Goal: Information Seeking & Learning: Learn about a topic

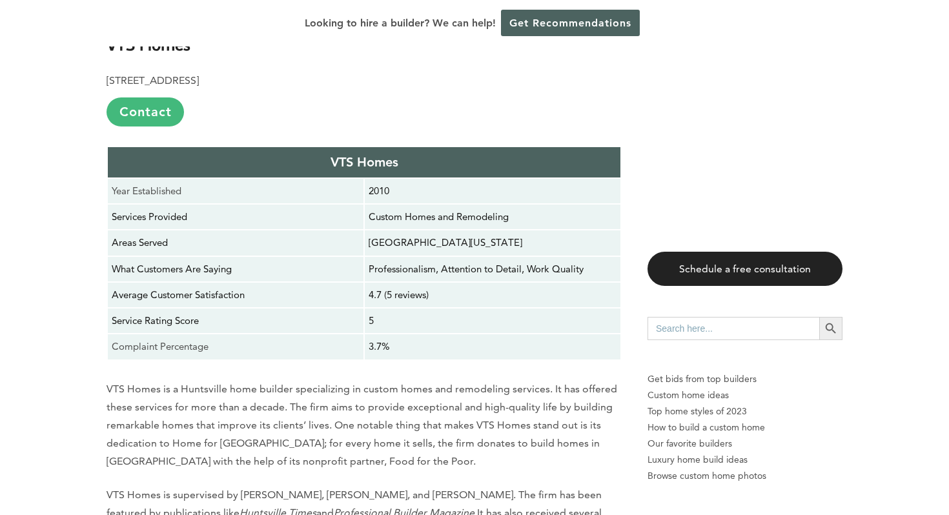
scroll to position [1747, 0]
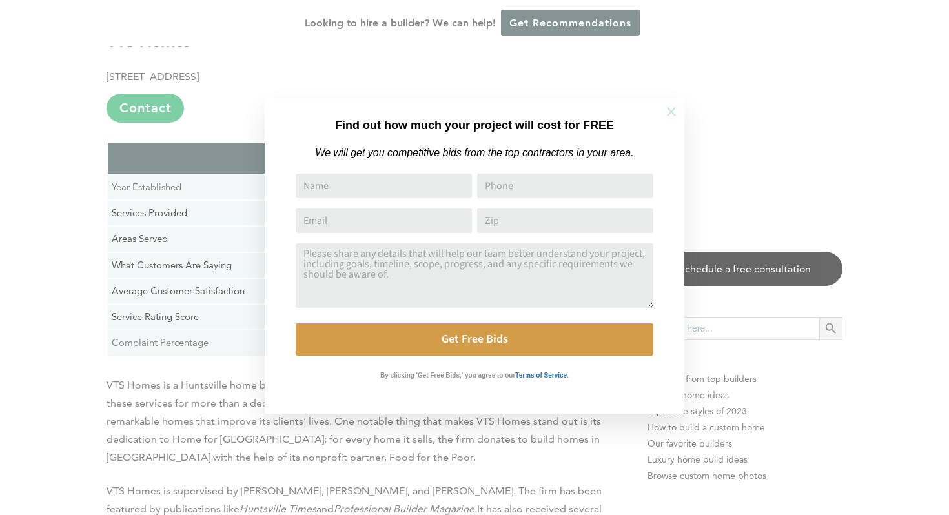
click at [671, 114] on icon at bounding box center [671, 112] width 14 height 14
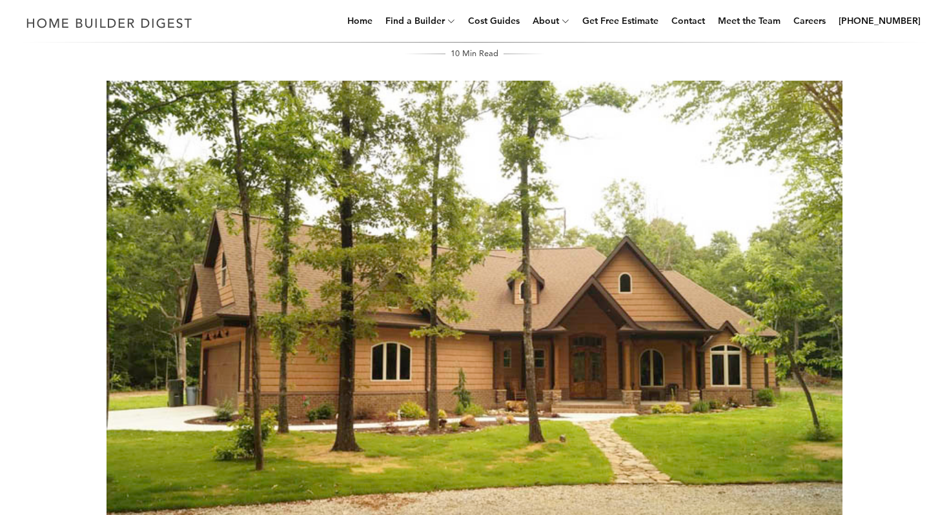
scroll to position [0, 0]
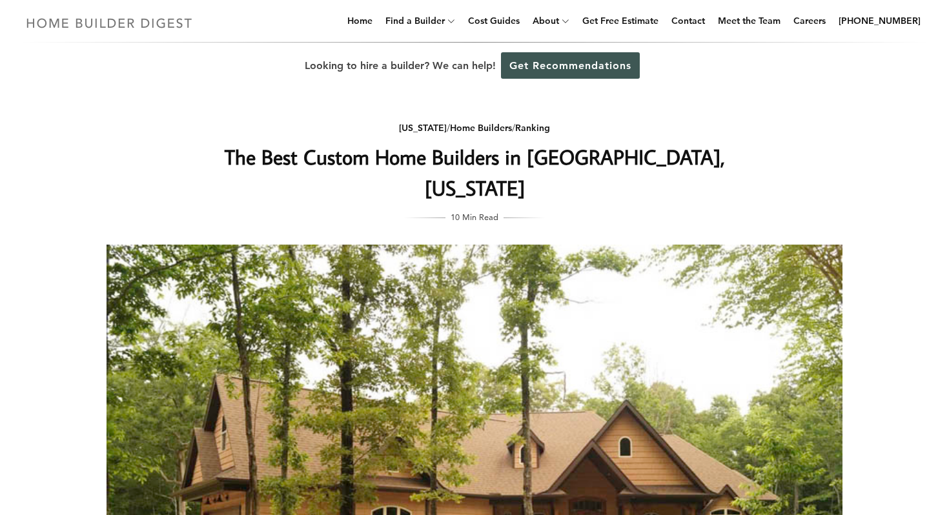
click at [116, 14] on img at bounding box center [110, 22] width 178 height 25
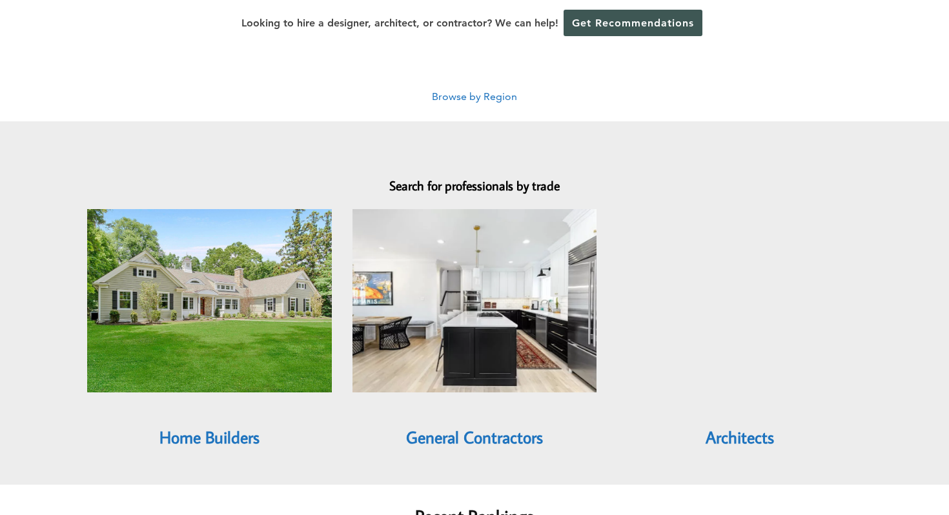
scroll to position [1036, 0]
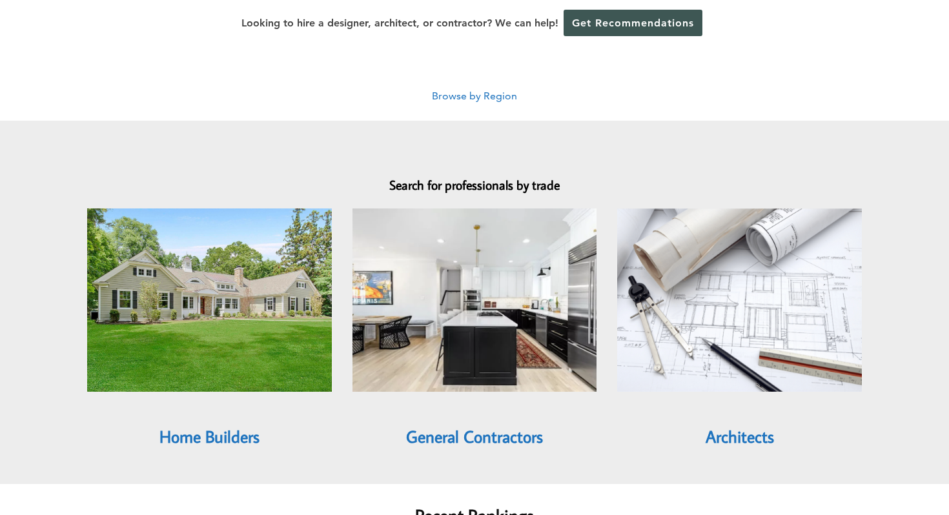
click at [215, 407] on h3 "Home Builders" at bounding box center [209, 428] width 245 height 42
click at [217, 407] on h3 "Home Builders" at bounding box center [209, 428] width 245 height 42
click at [214, 425] on link "Home Builders" at bounding box center [209, 436] width 100 height 22
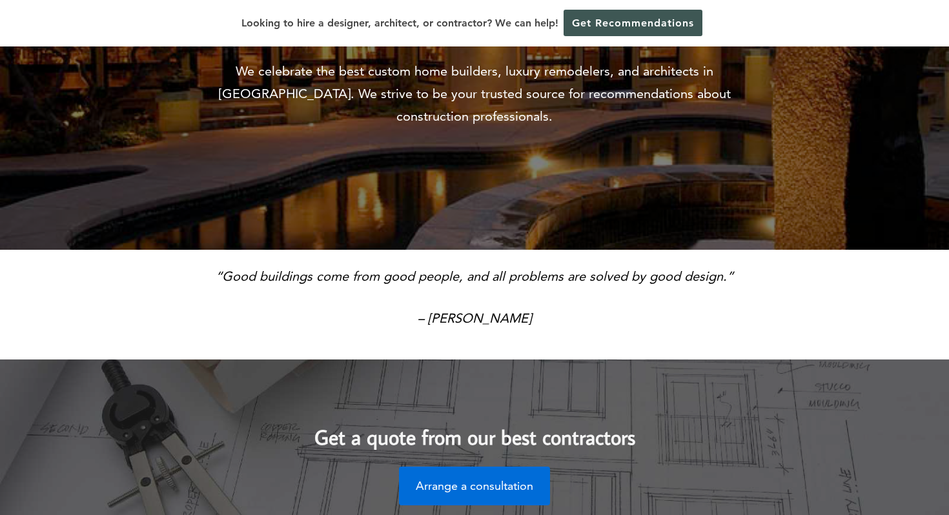
scroll to position [352, 0]
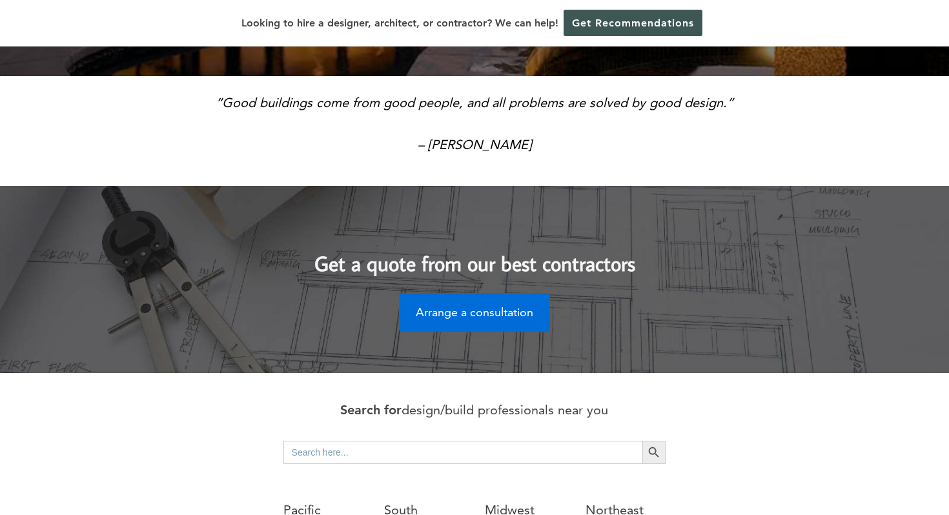
click at [380, 441] on input "Search for:" at bounding box center [463, 452] width 360 height 23
type input "alabama"
click at [642, 441] on button "Search Button" at bounding box center [653, 452] width 23 height 23
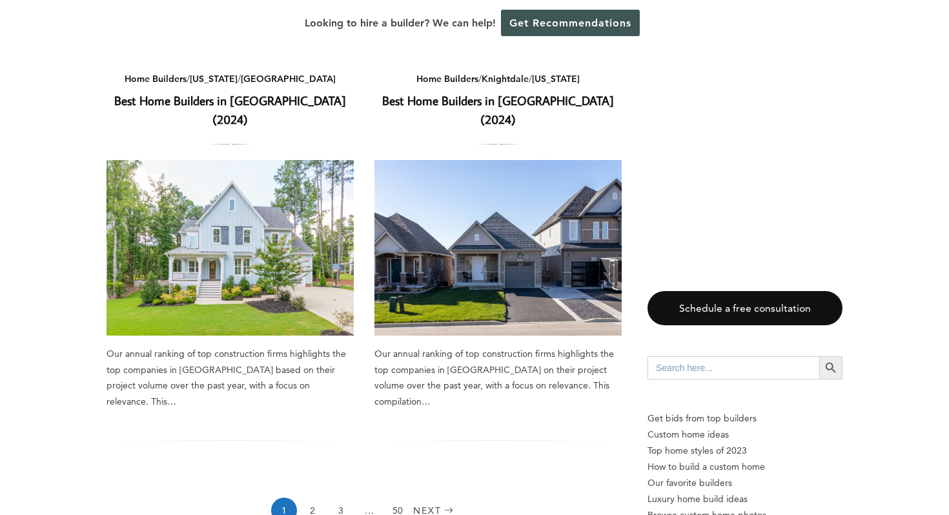
scroll to position [1901, 0]
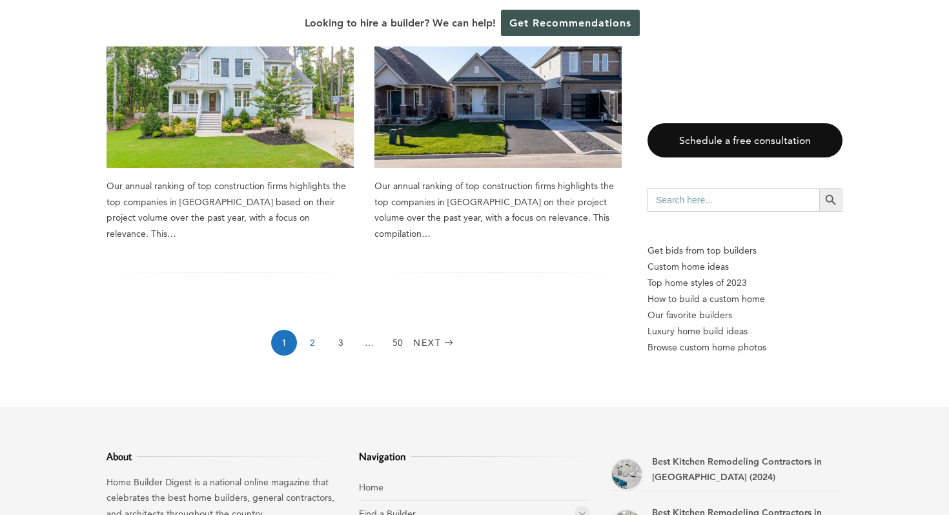
click at [316, 330] on link "2" at bounding box center [313, 343] width 26 height 26
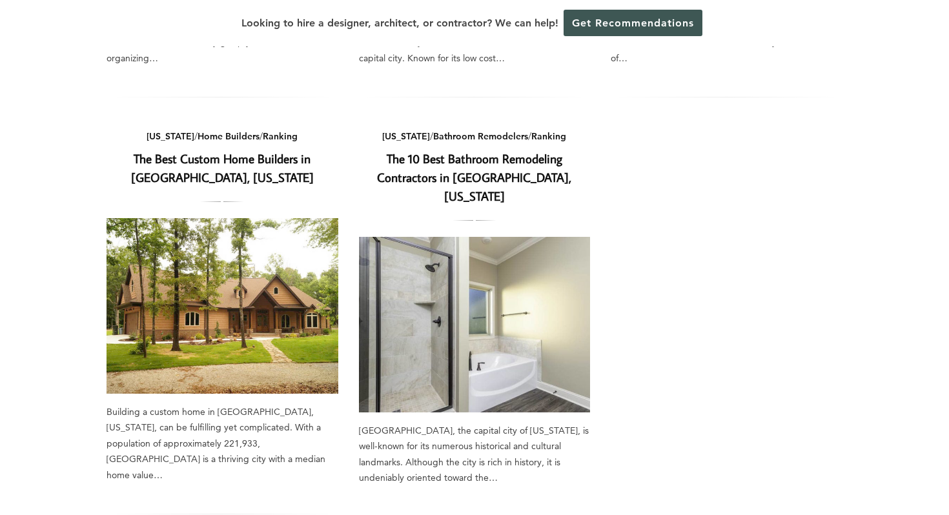
scroll to position [855, 0]
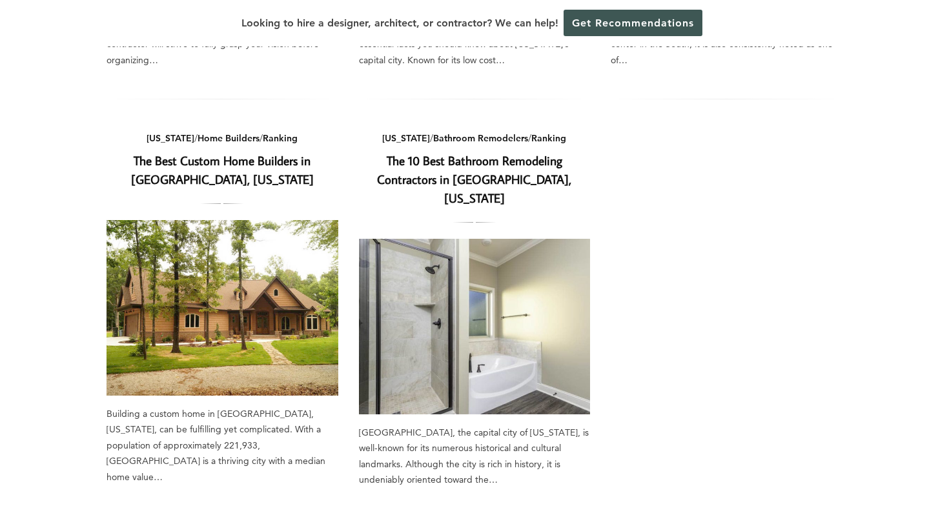
click at [249, 269] on img at bounding box center [223, 308] width 232 height 176
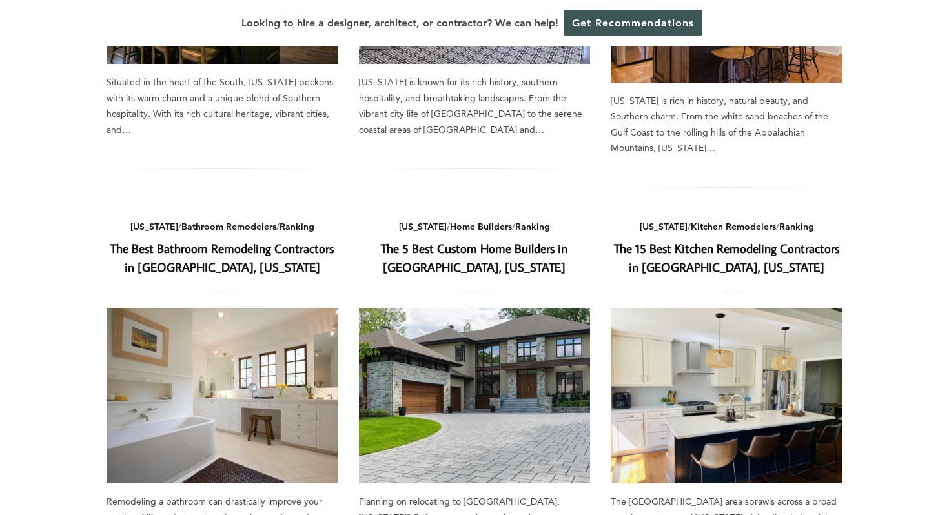
scroll to position [367, 0]
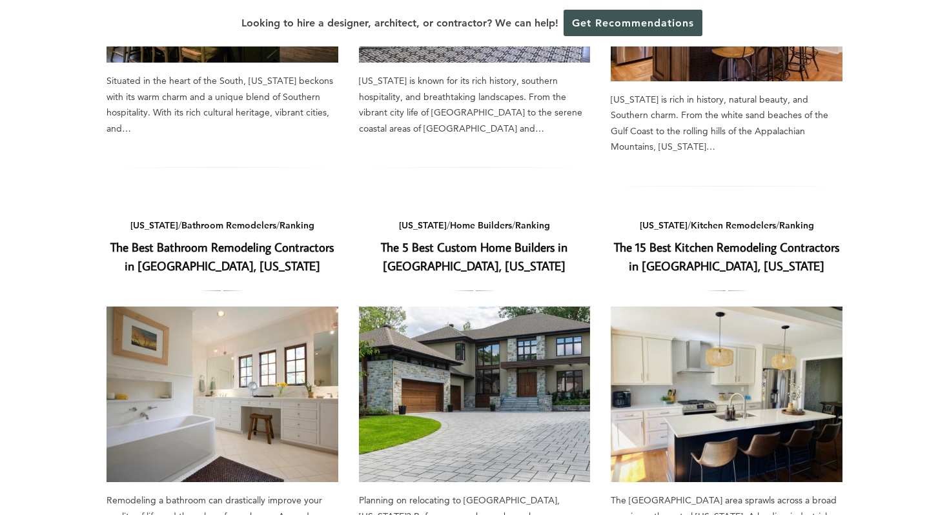
click at [475, 335] on img at bounding box center [475, 395] width 232 height 176
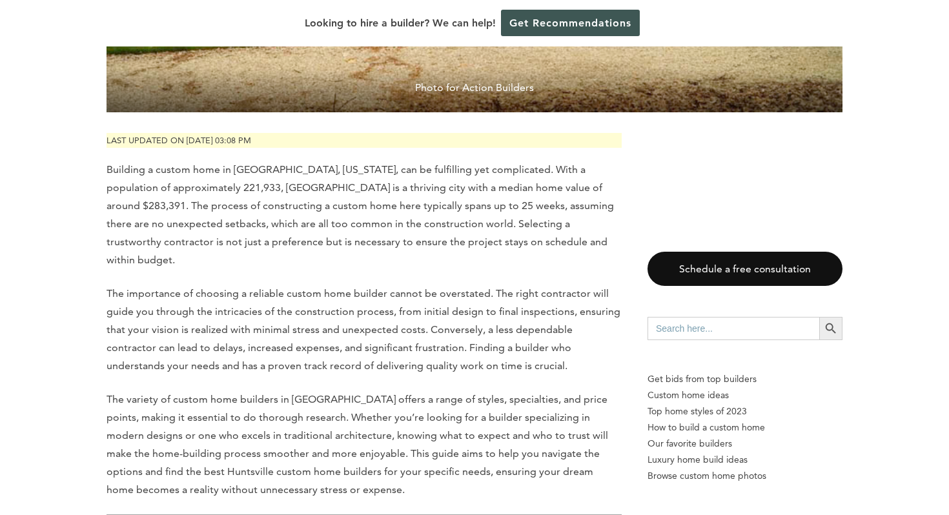
scroll to position [1038, 0]
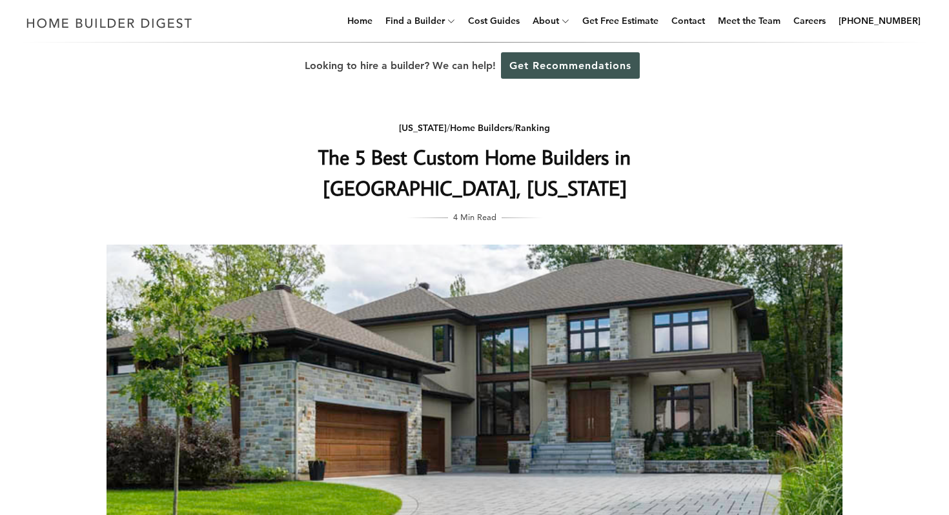
scroll to position [3, 0]
